Goal: Transaction & Acquisition: Purchase product/service

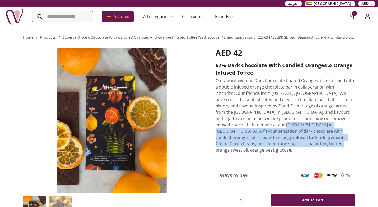
copy p "A flavour sensation of dark chocolate with candied oranges, lathered with orang…"
drag, startPoint x: 229, startPoint y: 125, endPoint x: 244, endPoint y: 143, distance: 23.6
click at [244, 143] on p "Our award-winning Dark Chocolate Coated Oranges; transformed into a double-infu…" at bounding box center [284, 115] width 139 height 76
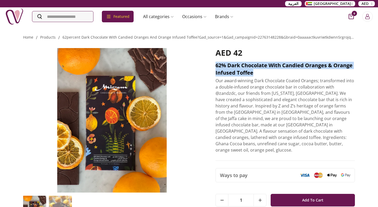
drag, startPoint x: 214, startPoint y: 64, endPoint x: 256, endPoint y: 73, distance: 43.3
click at [256, 73] on div "AED 42 62% Dark Chocolate With Candied Oranges & Orange Infused Toffee Our awar…" at bounding box center [189, 148] width 332 height 214
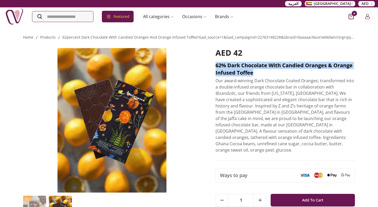
copy h2 "62% Dark Chocolate With Candied Oranges & Orange Infused Toffee"
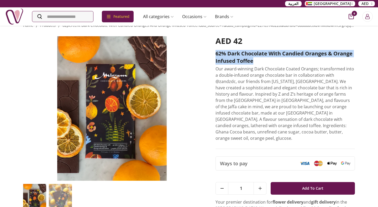
scroll to position [11, 0]
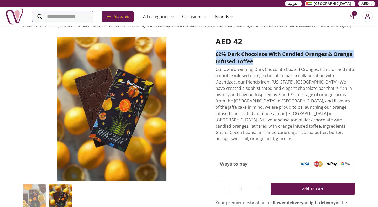
click at [58, 198] on img at bounding box center [60, 199] width 23 height 31
click at [59, 199] on img at bounding box center [60, 199] width 23 height 31
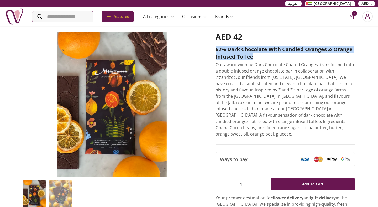
scroll to position [13, 0]
